Goal: Task Accomplishment & Management: Complete application form

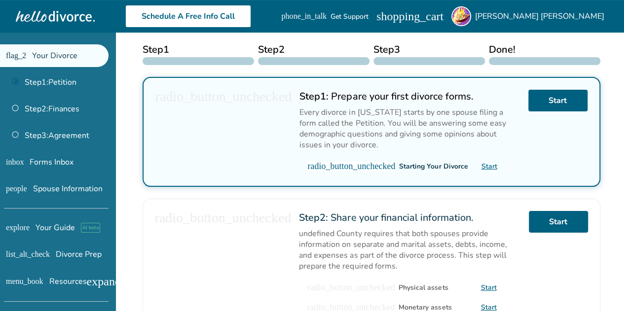
scroll to position [144, 0]
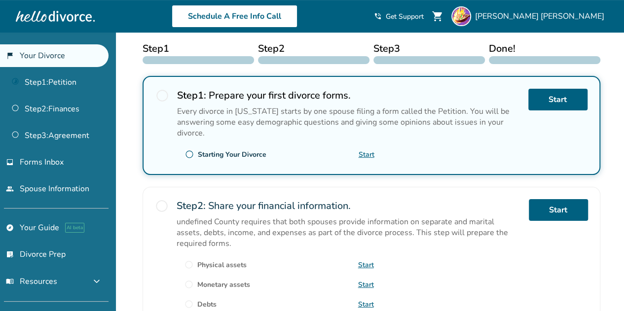
click at [162, 95] on span "radio_button_unchecked" at bounding box center [162, 96] width 14 height 14
click at [189, 153] on span "radio_button_unchecked" at bounding box center [189, 154] width 9 height 9
click at [556, 93] on link "Start" at bounding box center [557, 100] width 59 height 22
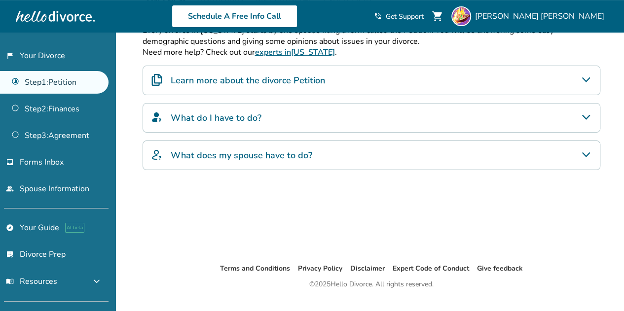
scroll to position [215, 0]
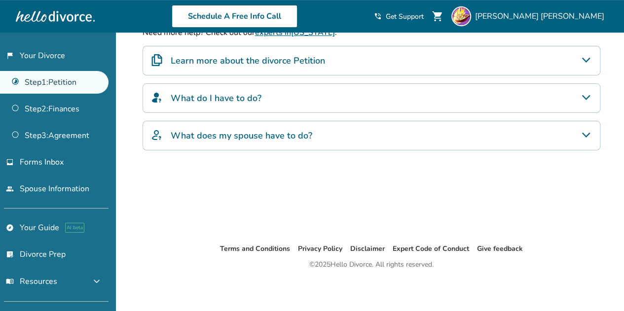
click at [507, 59] on div "Learn more about the divorce Petition" at bounding box center [372, 61] width 458 height 30
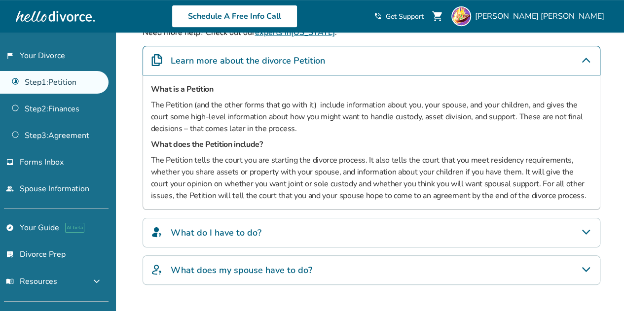
click at [376, 259] on div "What does my spouse have to do?" at bounding box center [372, 271] width 458 height 30
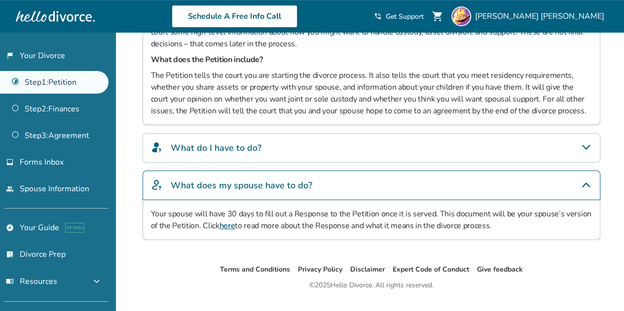
scroll to position [319, 0]
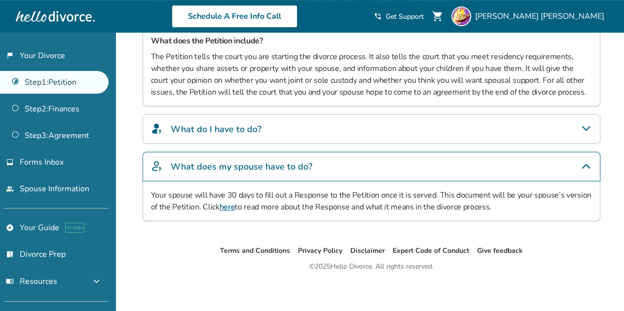
click at [300, 130] on div "What do I have to do?" at bounding box center [372, 129] width 458 height 30
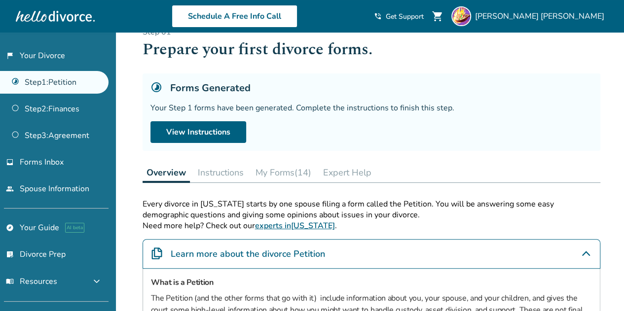
scroll to position [6, 0]
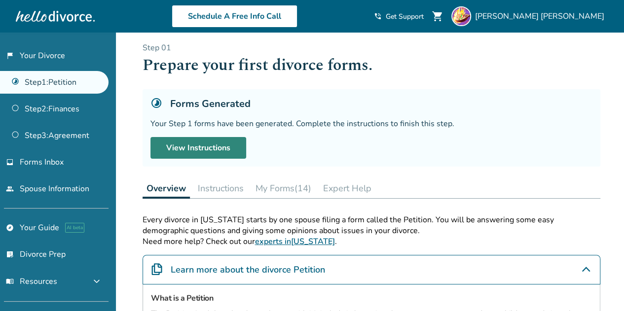
click at [188, 147] on link "View Instructions" at bounding box center [198, 148] width 96 height 22
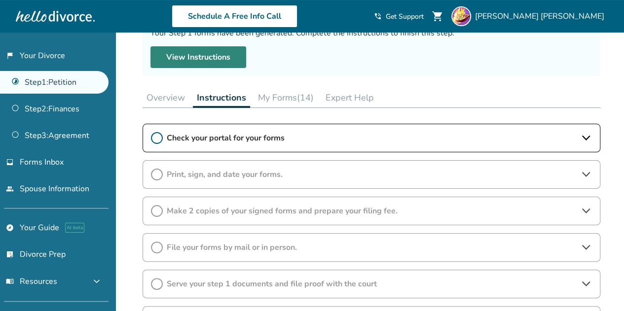
scroll to position [97, 0]
click at [188, 147] on div "Check your portal for your forms" at bounding box center [372, 138] width 458 height 29
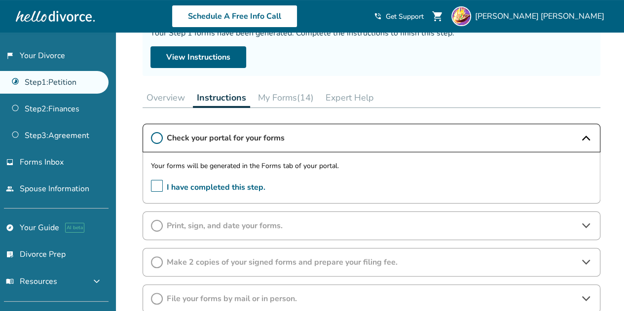
click at [229, 134] on span "Check your portal for your forms" at bounding box center [371, 138] width 409 height 11
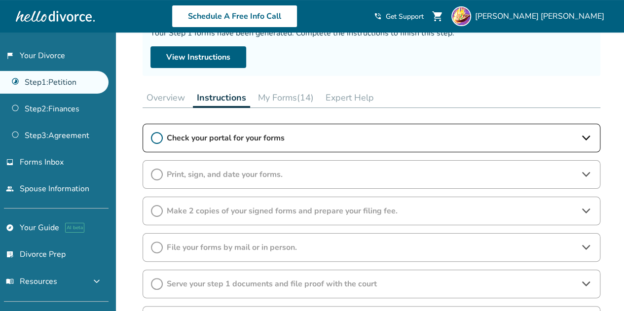
scroll to position [0, 0]
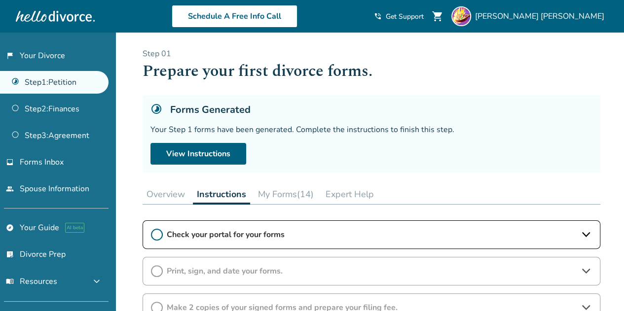
click at [79, 78] on link "Step 1 : Petition" at bounding box center [54, 82] width 109 height 23
click at [18, 81] on link "Step 1 : Petition" at bounding box center [54, 82] width 109 height 23
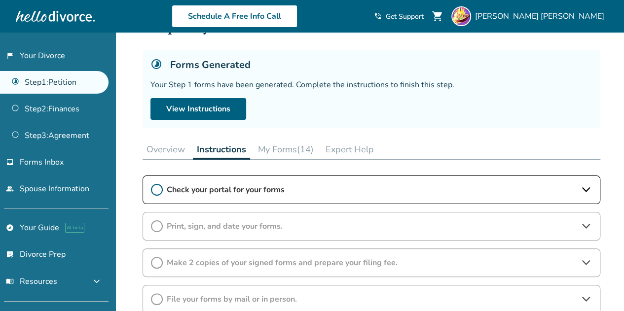
scroll to position [44, 0]
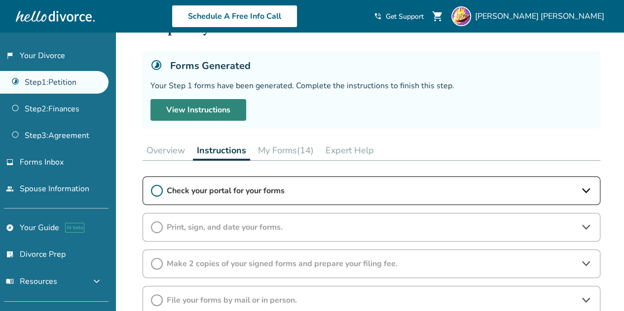
click at [205, 105] on link "View Instructions" at bounding box center [198, 110] width 96 height 22
click at [57, 83] on link "Step 1 : Petition" at bounding box center [54, 82] width 109 height 23
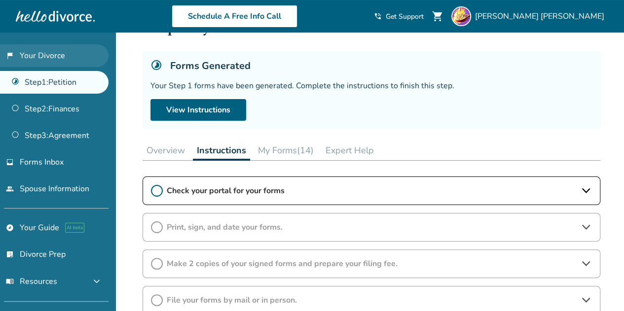
click at [46, 52] on link "flag_2 Your Divorce" at bounding box center [54, 55] width 109 height 23
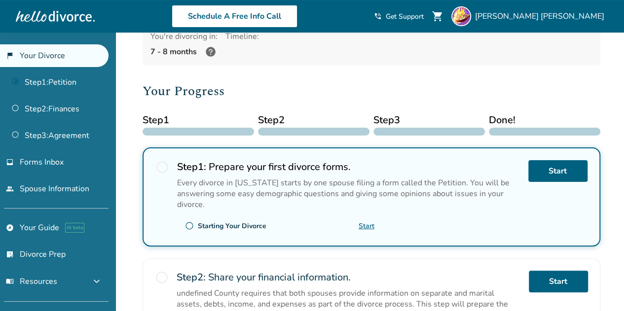
scroll to position [80, 0]
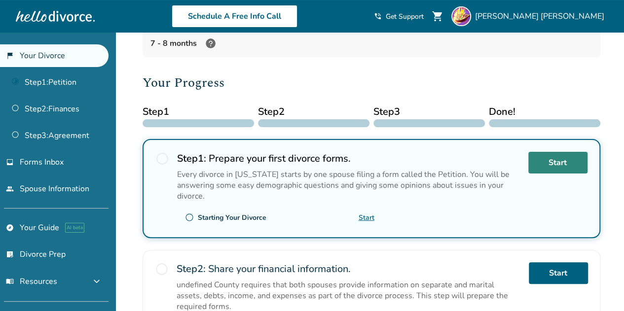
click at [541, 162] on link "Start" at bounding box center [557, 163] width 59 height 22
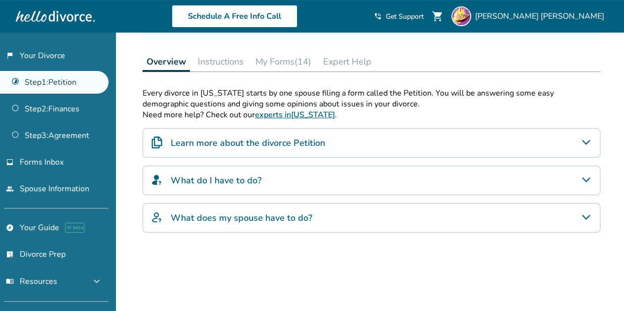
scroll to position [132, 0]
click at [230, 59] on button "Instructions" at bounding box center [221, 62] width 54 height 20
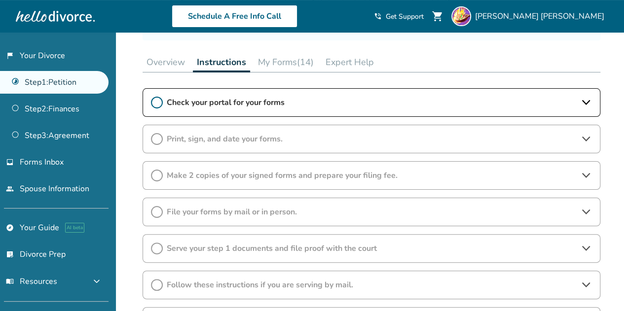
click at [253, 105] on span "Check your portal for your forms" at bounding box center [371, 102] width 409 height 11
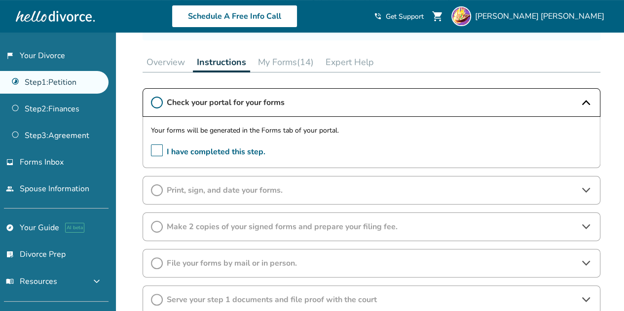
click at [178, 63] on button "Overview" at bounding box center [166, 62] width 46 height 20
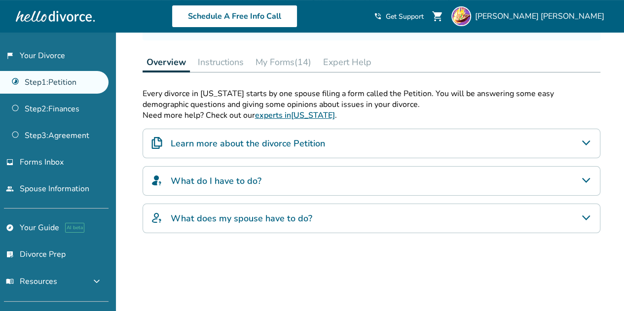
click at [235, 141] on h4 "Learn more about the divorce Petition" at bounding box center [248, 143] width 154 height 13
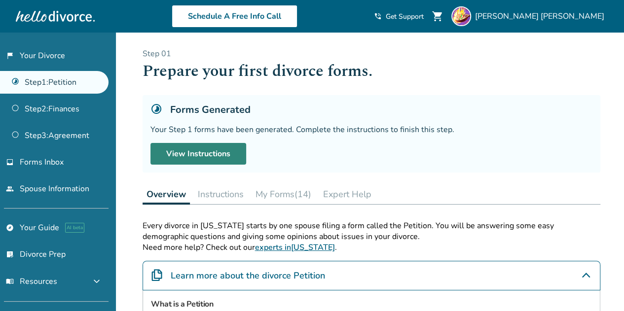
click at [214, 153] on link "View Instructions" at bounding box center [198, 154] width 96 height 22
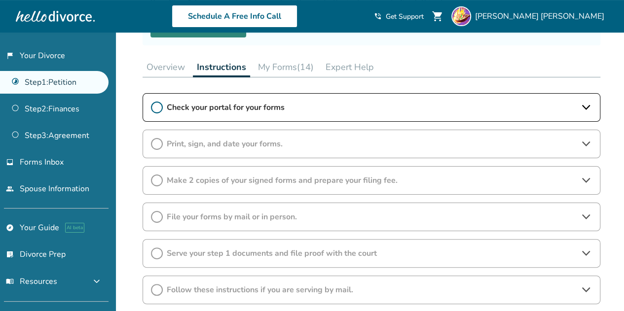
scroll to position [120, 0]
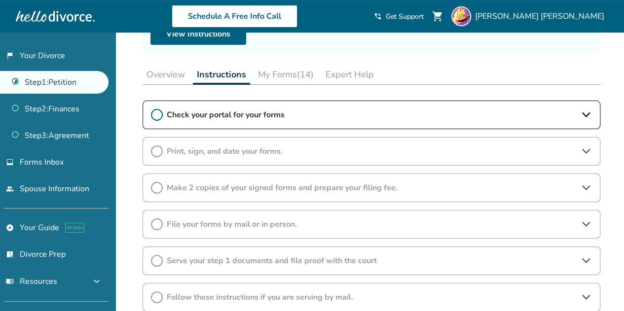
click at [238, 117] on span "Check your portal for your forms" at bounding box center [371, 115] width 409 height 11
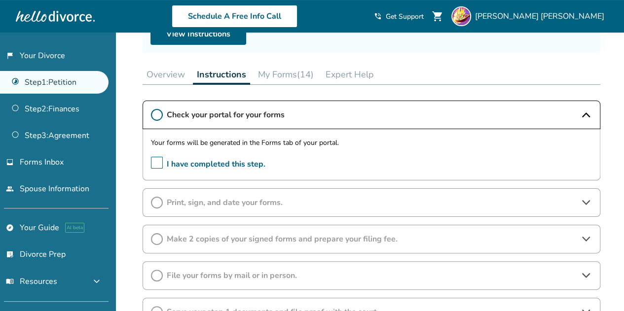
click at [154, 159] on span "I have completed this step." at bounding box center [208, 164] width 114 height 15
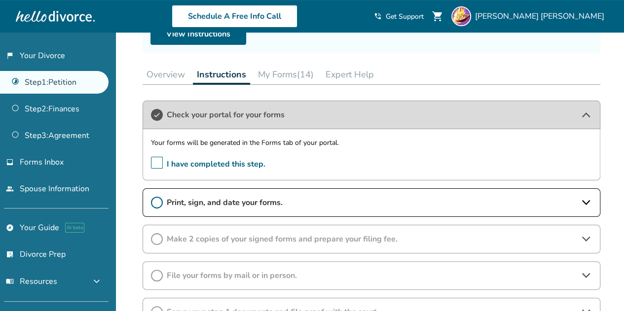
click at [154, 159] on span "I have completed this step." at bounding box center [208, 164] width 114 height 15
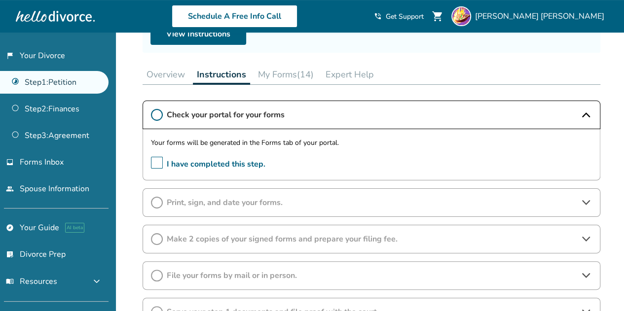
click at [230, 114] on span "Check your portal for your forms" at bounding box center [371, 115] width 409 height 11
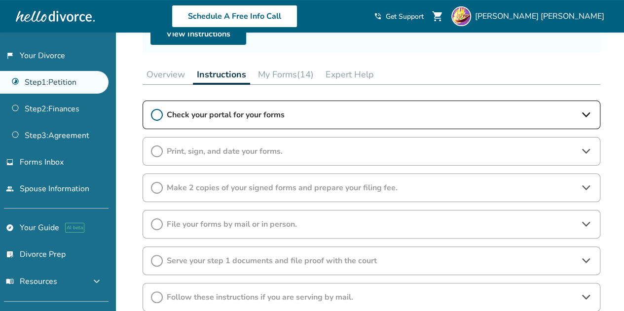
scroll to position [0, 0]
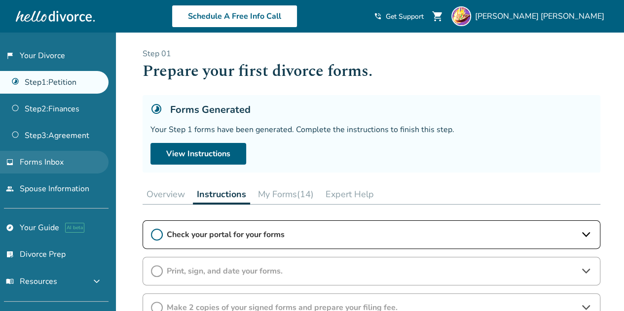
click at [48, 160] on span "Forms Inbox" at bounding box center [42, 162] width 44 height 11
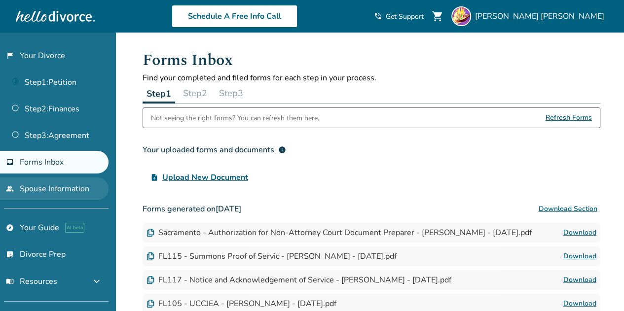
click at [30, 190] on link "people Spouse Information" at bounding box center [54, 189] width 109 height 23
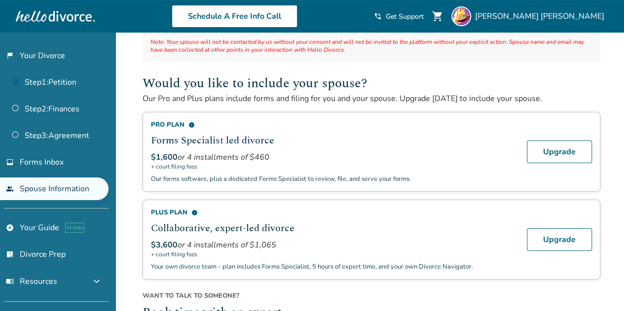
scroll to position [111, 0]
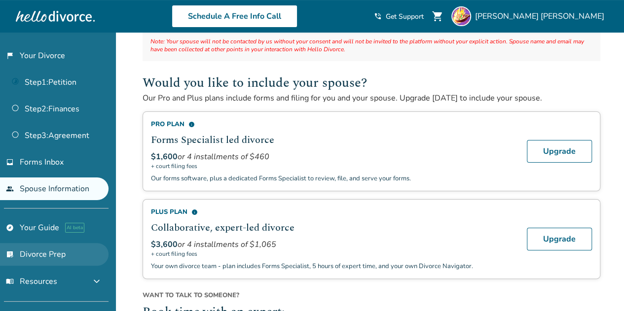
click at [37, 250] on link "list_alt_check Divorce Prep" at bounding box center [54, 254] width 109 height 23
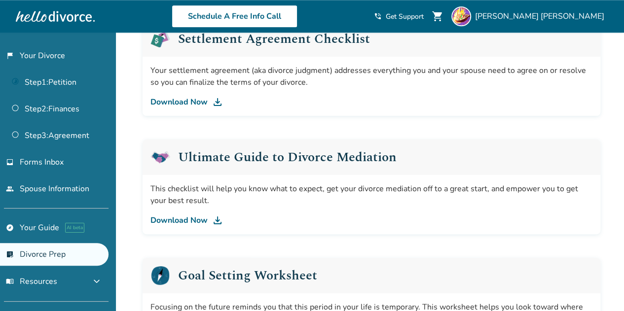
scroll to position [515, 0]
